Goal: Information Seeking & Learning: Learn about a topic

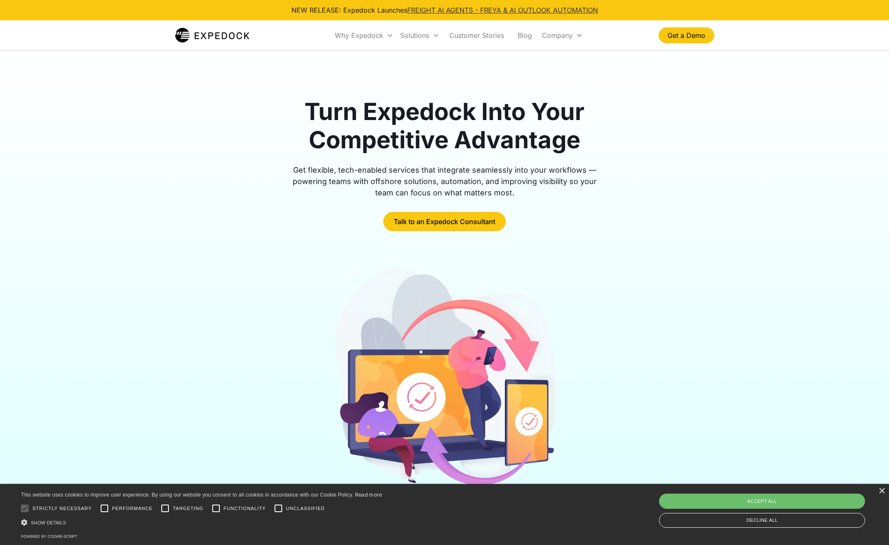
click at [462, 10] on link "FREIGHT AI AGENTS - FREYA & AI OUTLOOK AUTOMATION" at bounding box center [502, 10] width 191 height 8
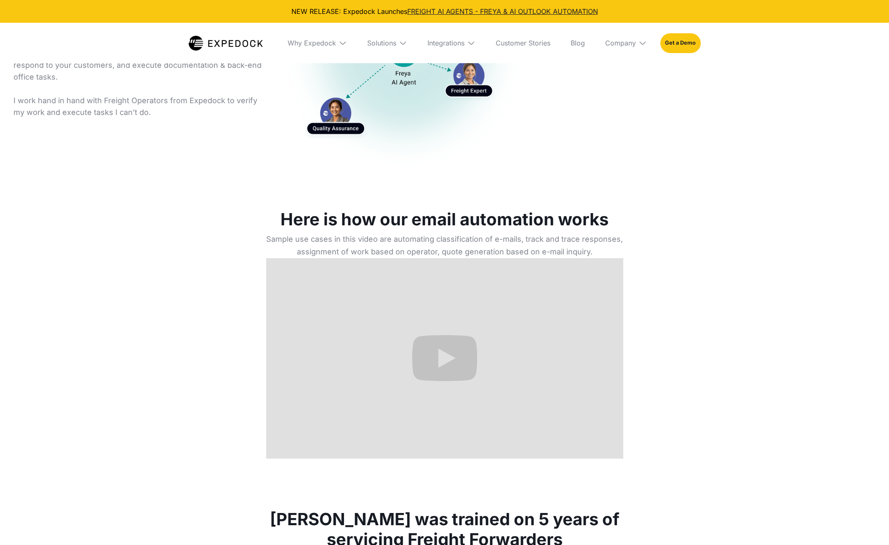
select select
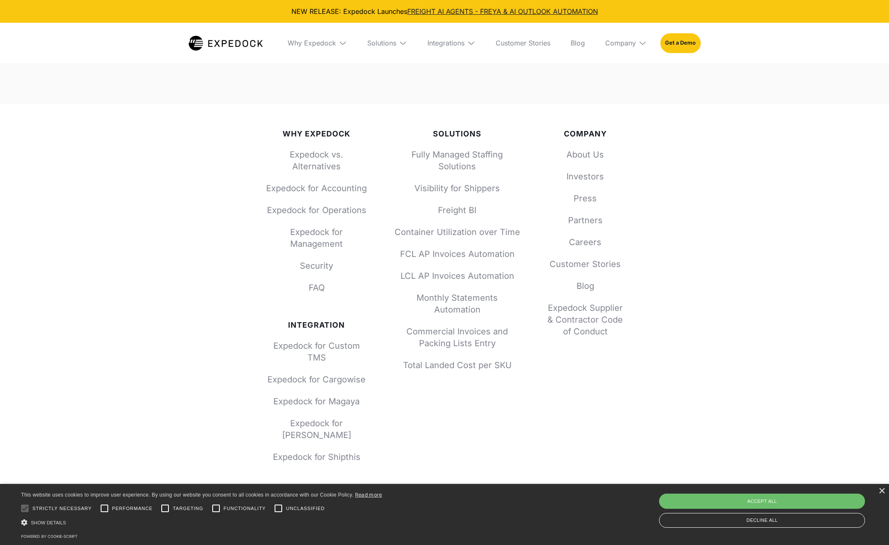
scroll to position [5029, 0]
click at [581, 176] on link "Investors" at bounding box center [585, 177] width 76 height 12
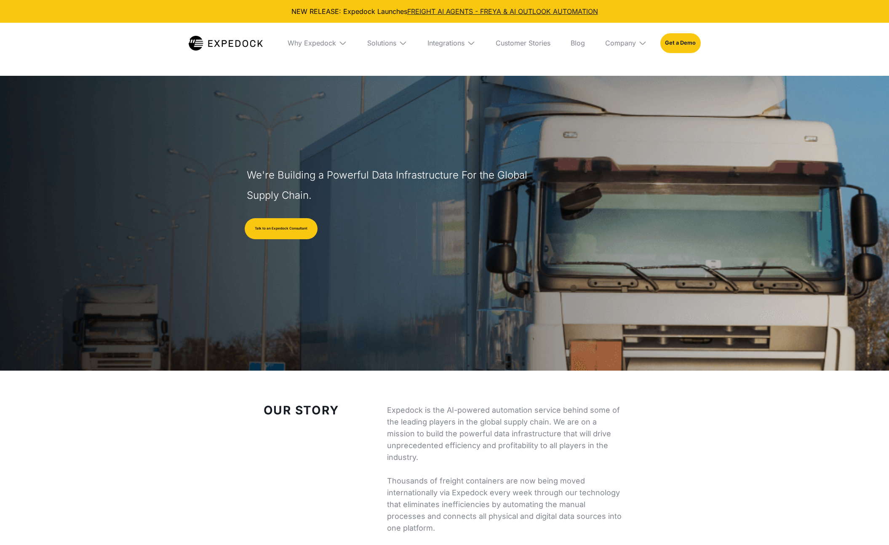
select select
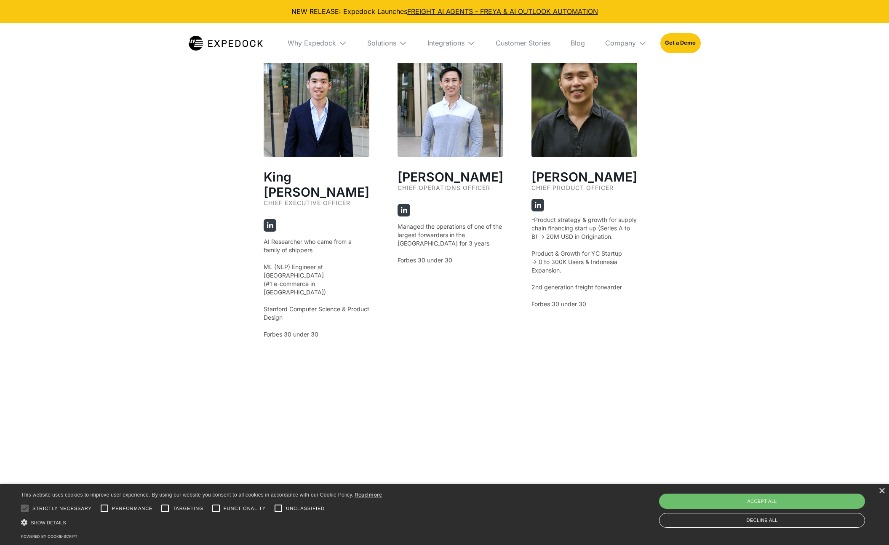
scroll to position [1542, 0]
click at [302, 237] on p "AI Researcher who came from a family of shippers ‍ ML (NLP) Engineer at Shopee …" at bounding box center [316, 287] width 106 height 101
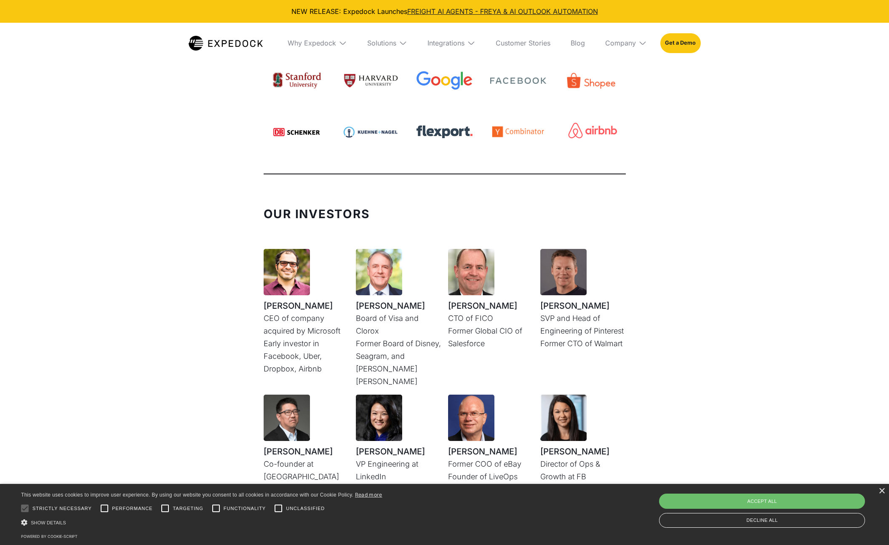
scroll to position [2027, 0]
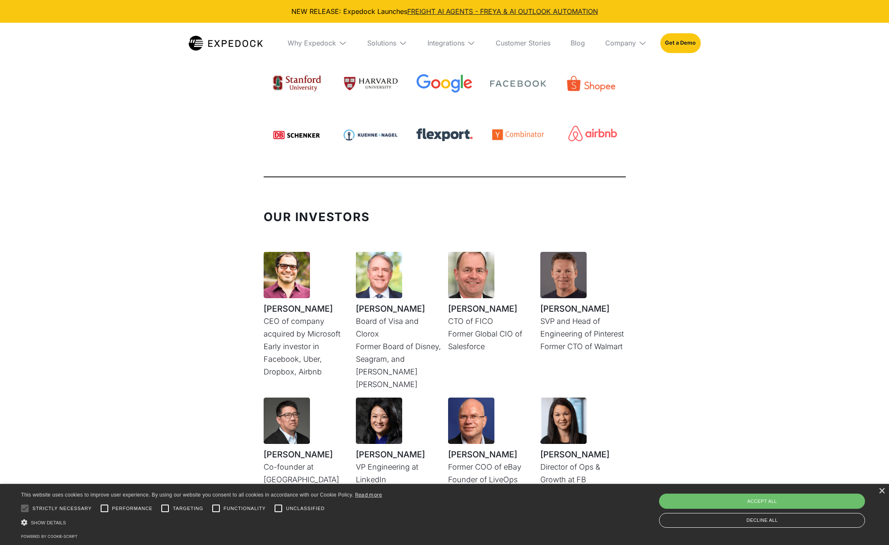
click at [298, 302] on h1 "Ali Partovi" at bounding box center [305, 308] width 85 height 13
copy h1 "Ali Partovi"
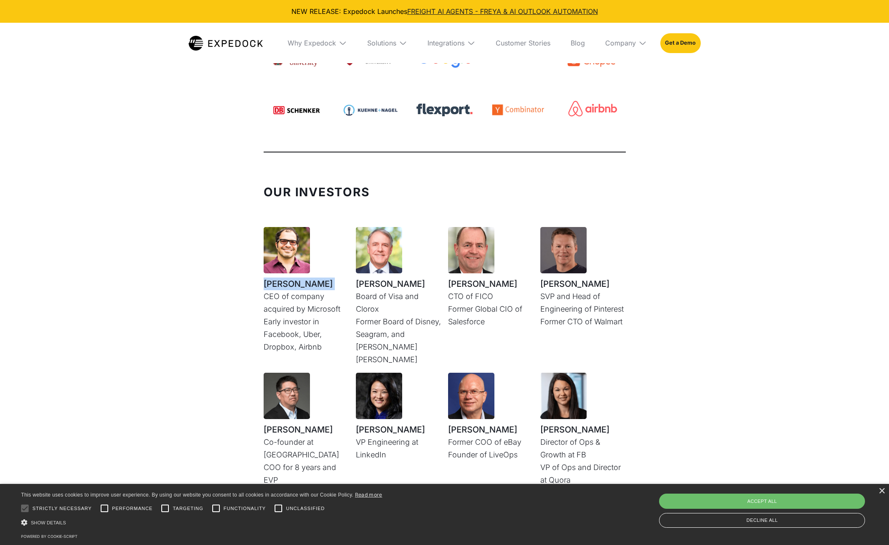
scroll to position [2055, 0]
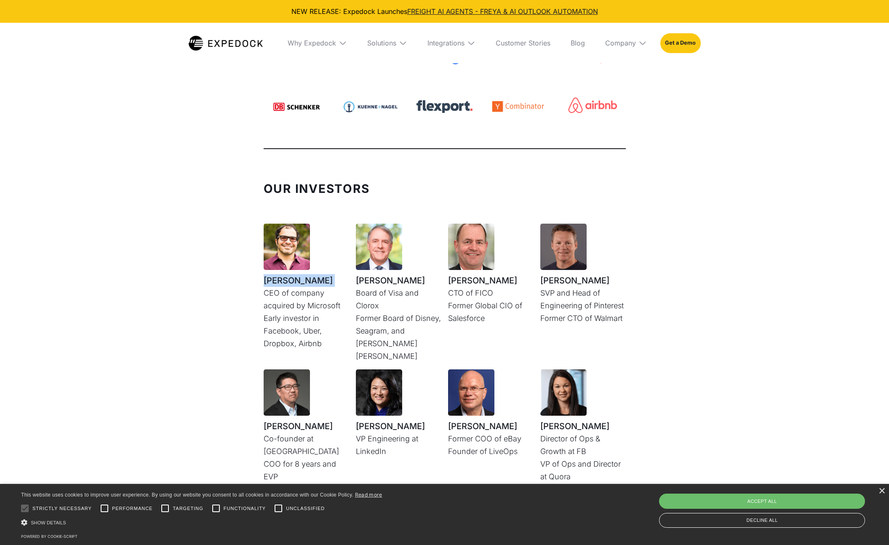
click at [290, 274] on h1 "Ali Partovi" at bounding box center [305, 280] width 85 height 13
